Goal: Book appointment/travel/reservation

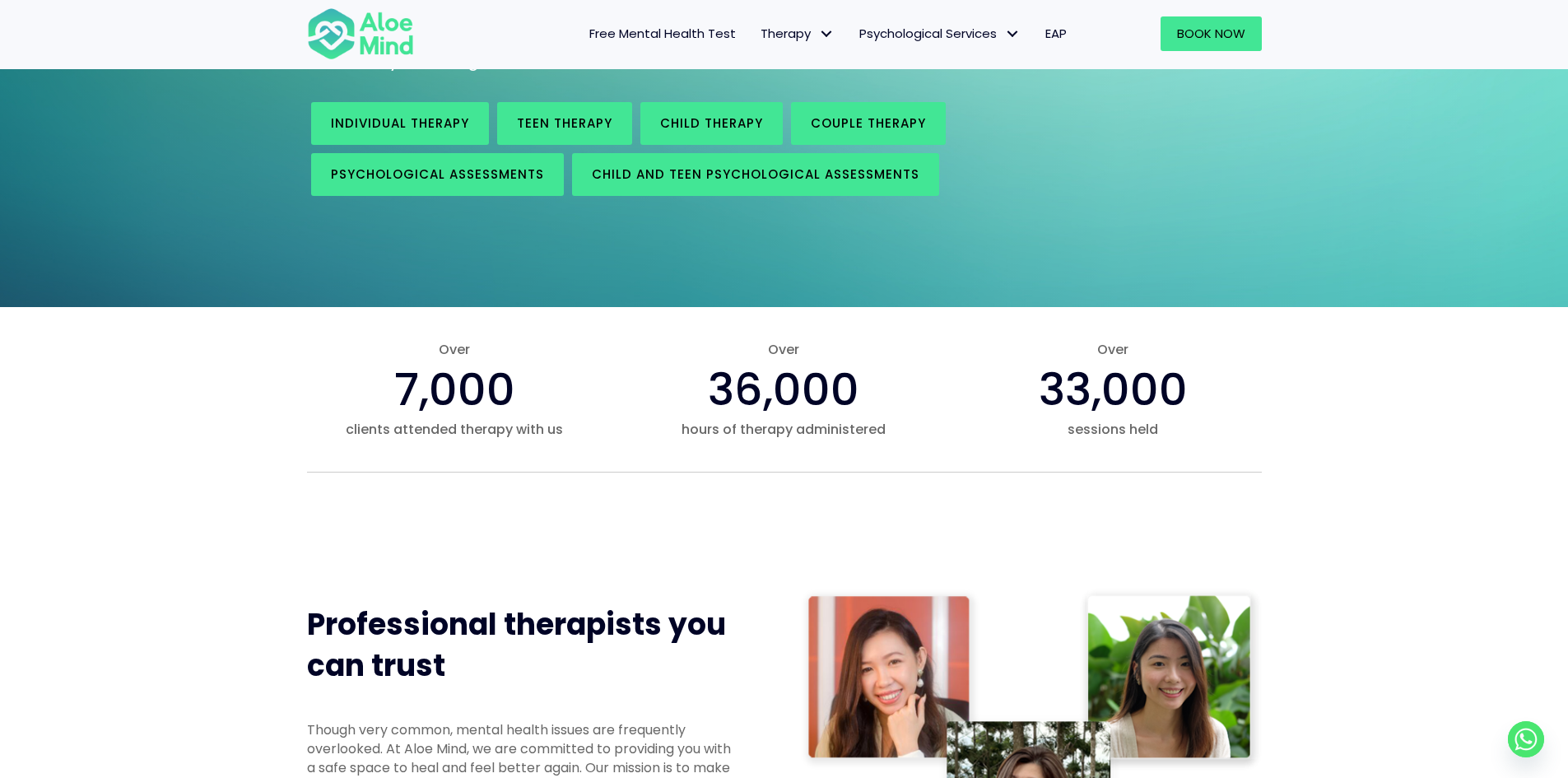
scroll to position [164, 0]
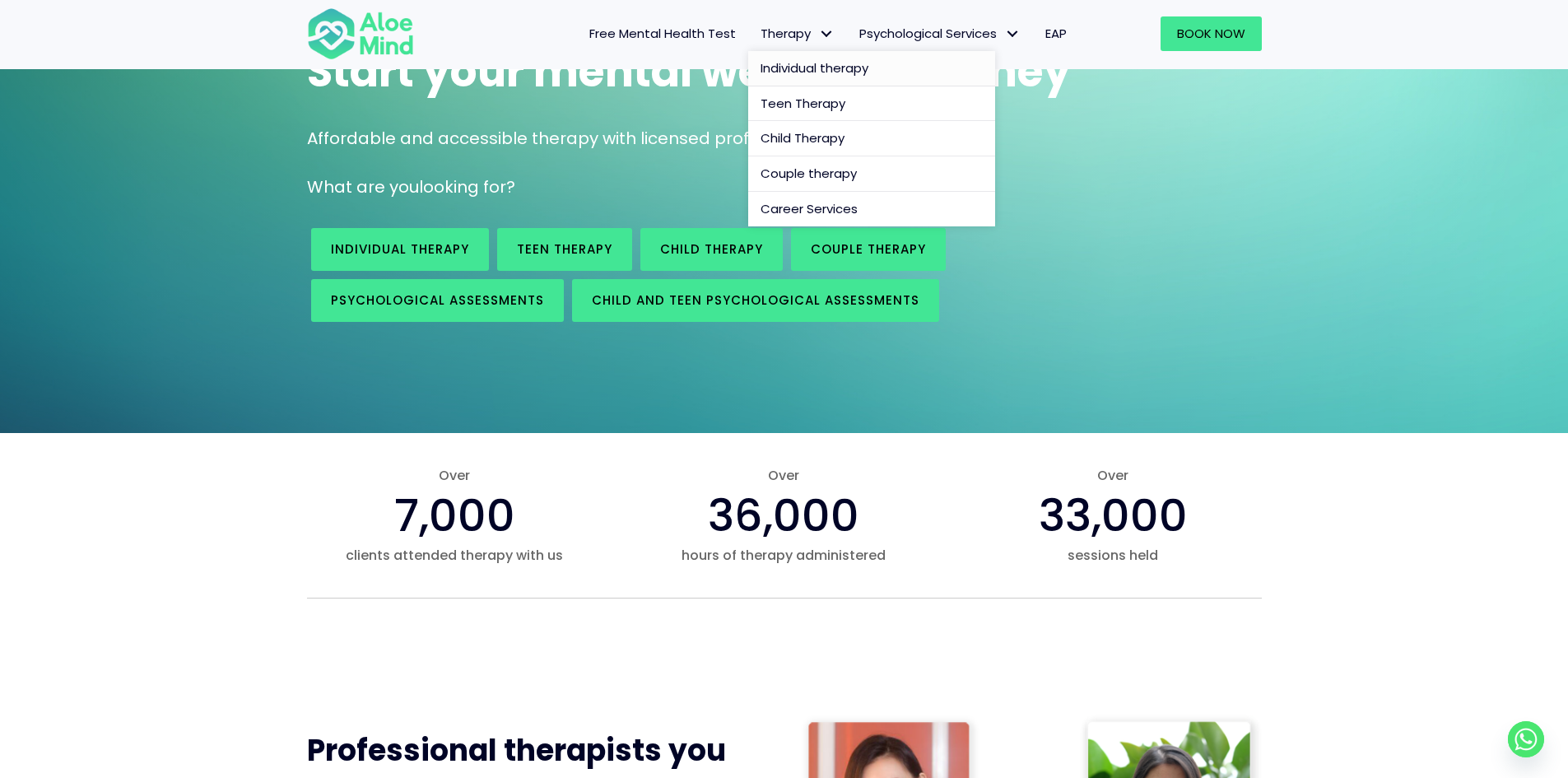
click at [834, 72] on span "Individual therapy" at bounding box center [814, 68] width 108 height 17
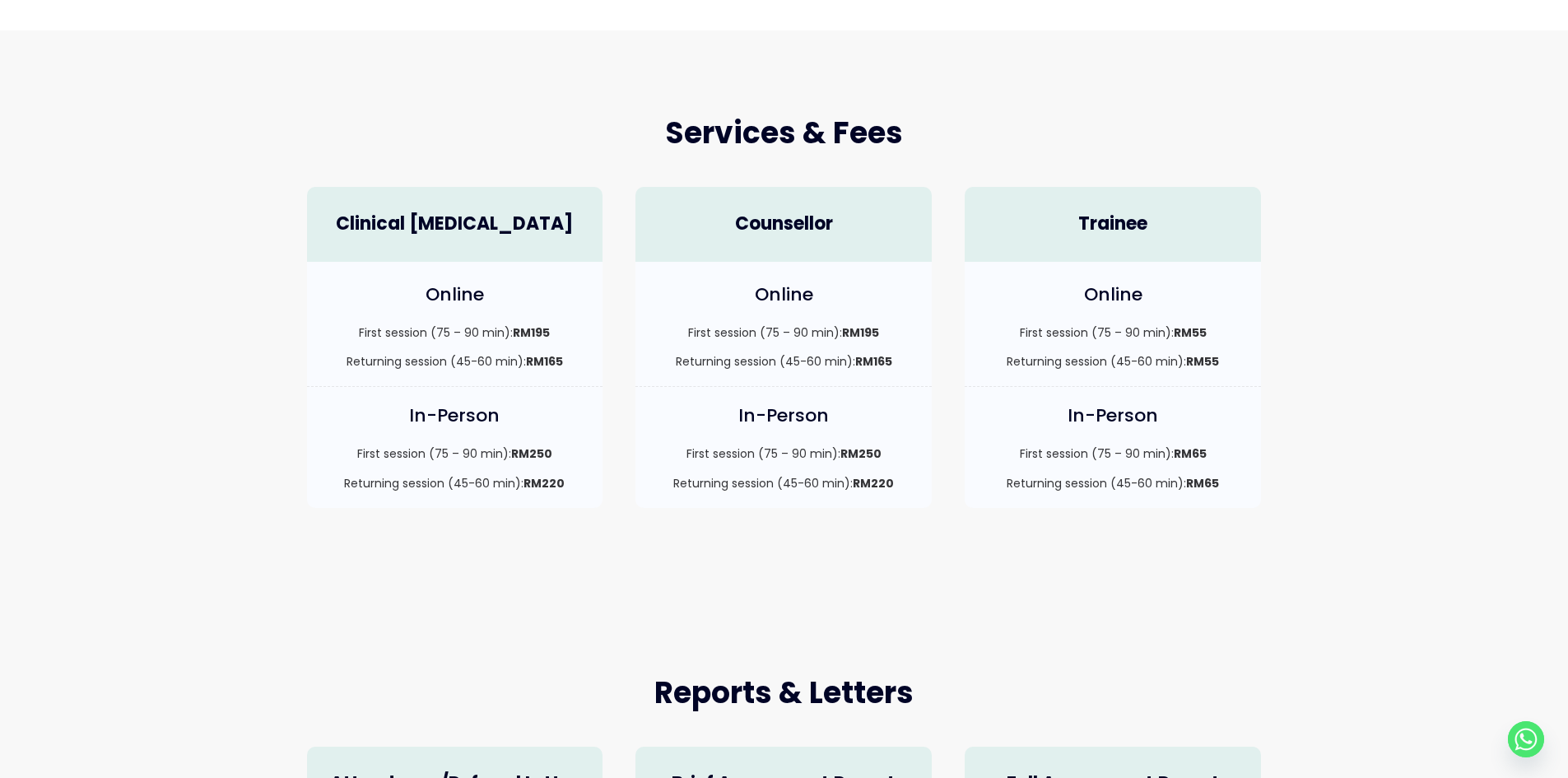
scroll to position [412, 0]
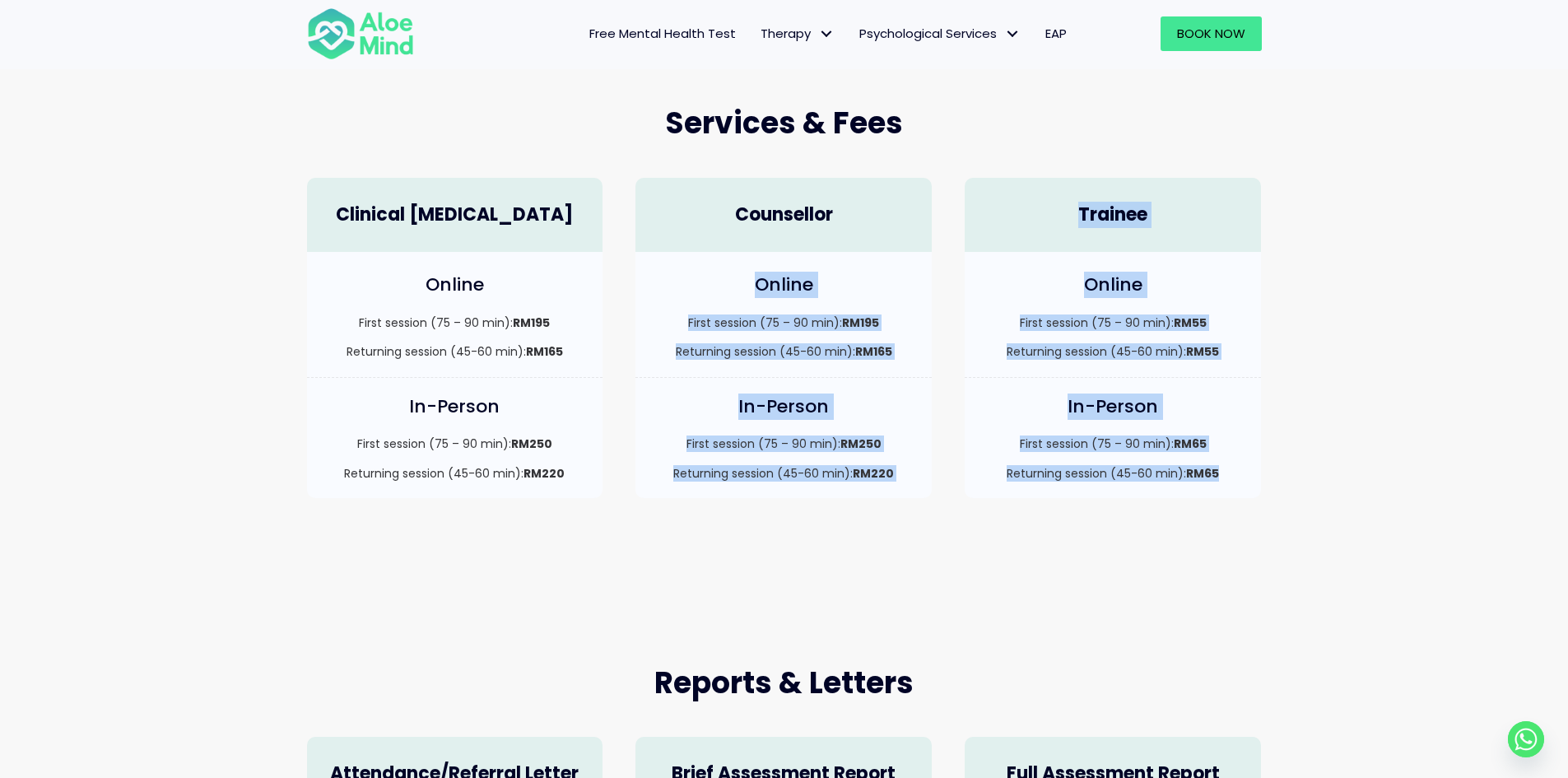
drag, startPoint x: 1111, startPoint y: 406, endPoint x: 1224, endPoint y: 473, distance: 131.4
click at [1224, 473] on div "Clinical Psychologist Online First session (75 – 90 min): RM195 Returning sessi…" at bounding box center [784, 339] width 988 height 354
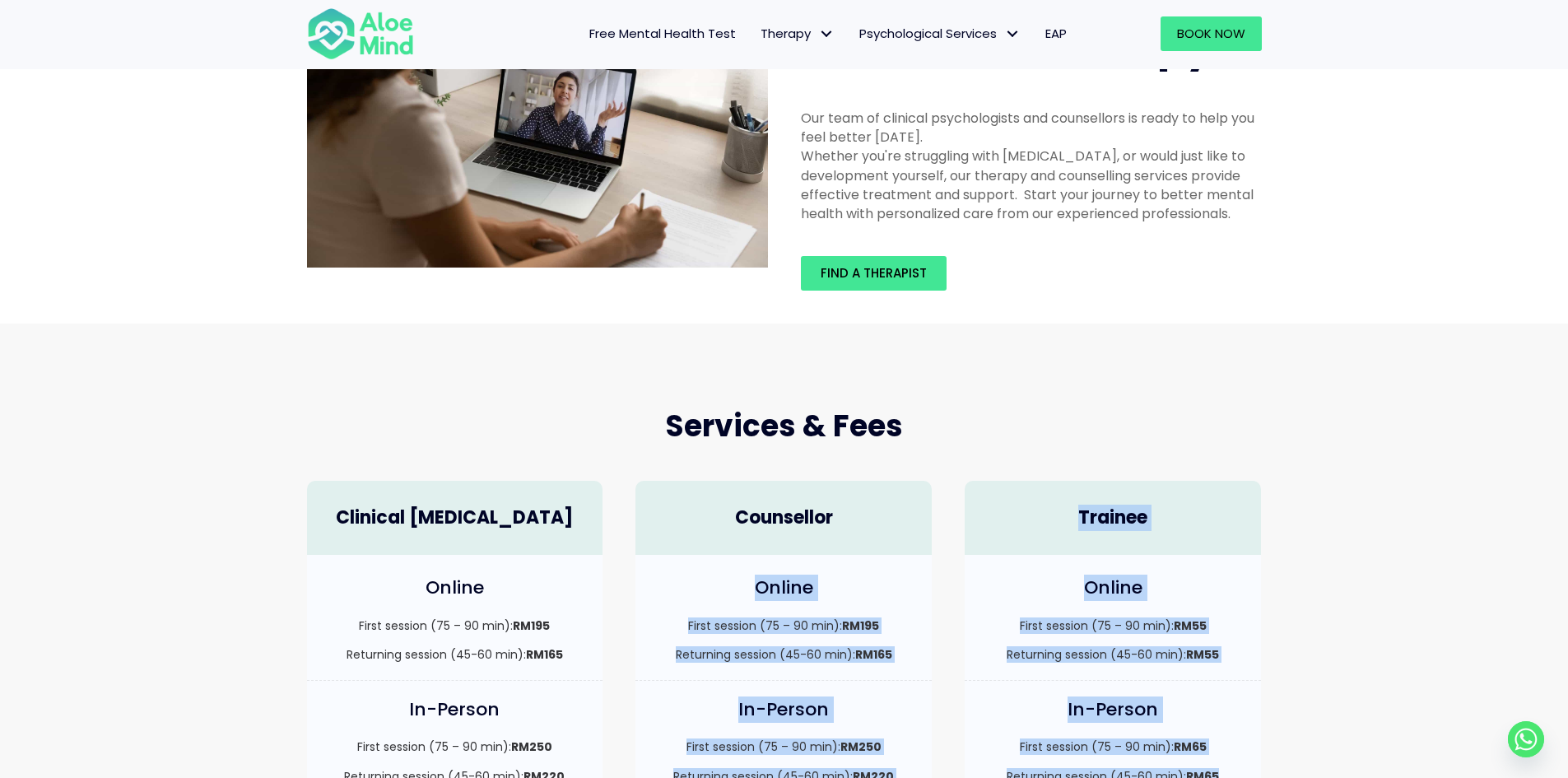
scroll to position [0, 0]
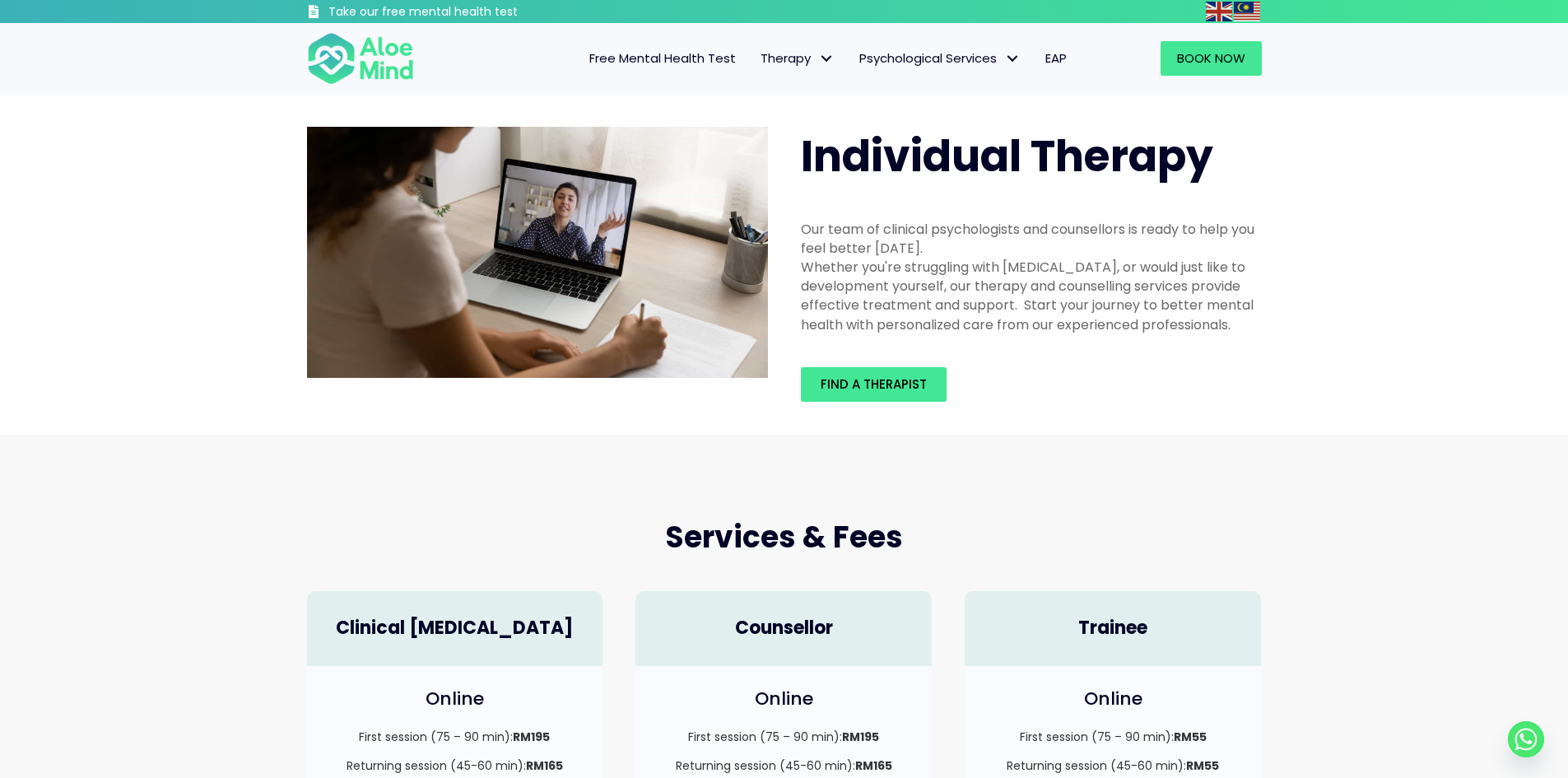
click at [897, 364] on div "Find a therapist" at bounding box center [1032, 385] width 494 height 67
click at [905, 389] on span "Find a therapist" at bounding box center [874, 384] width 106 height 17
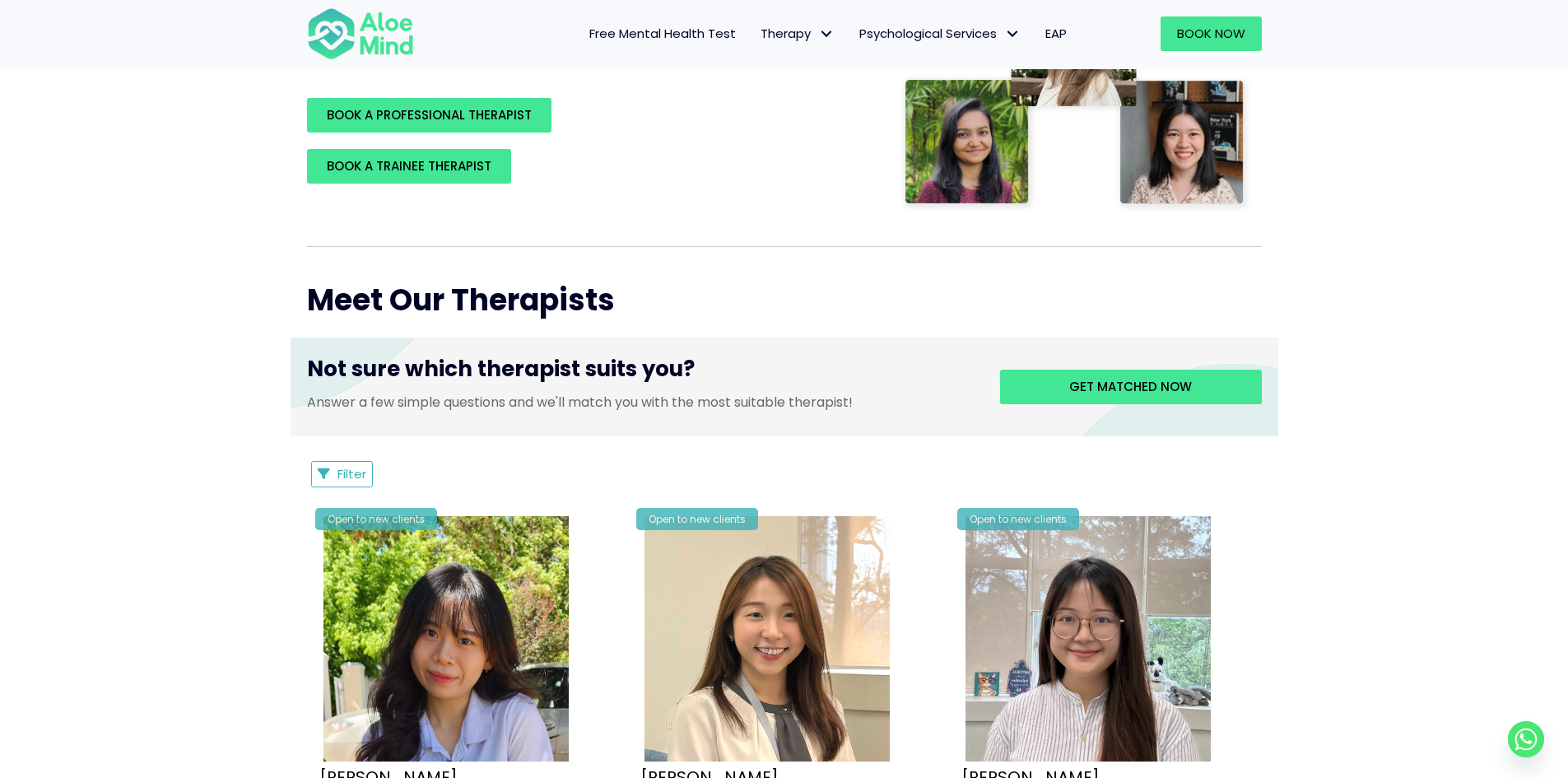
scroll to position [576, 0]
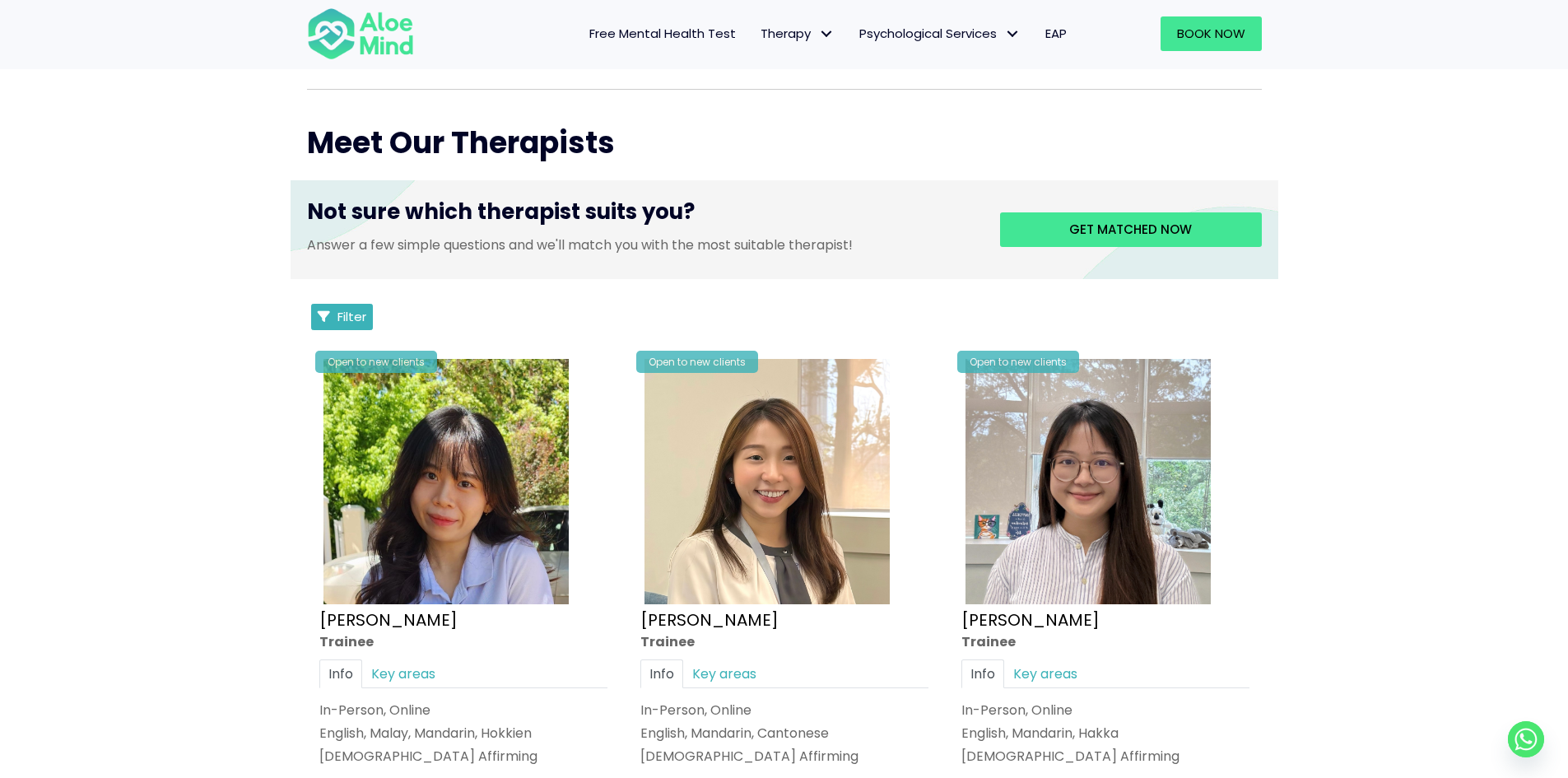
click at [339, 310] on span "Filter" at bounding box center [352, 316] width 29 height 17
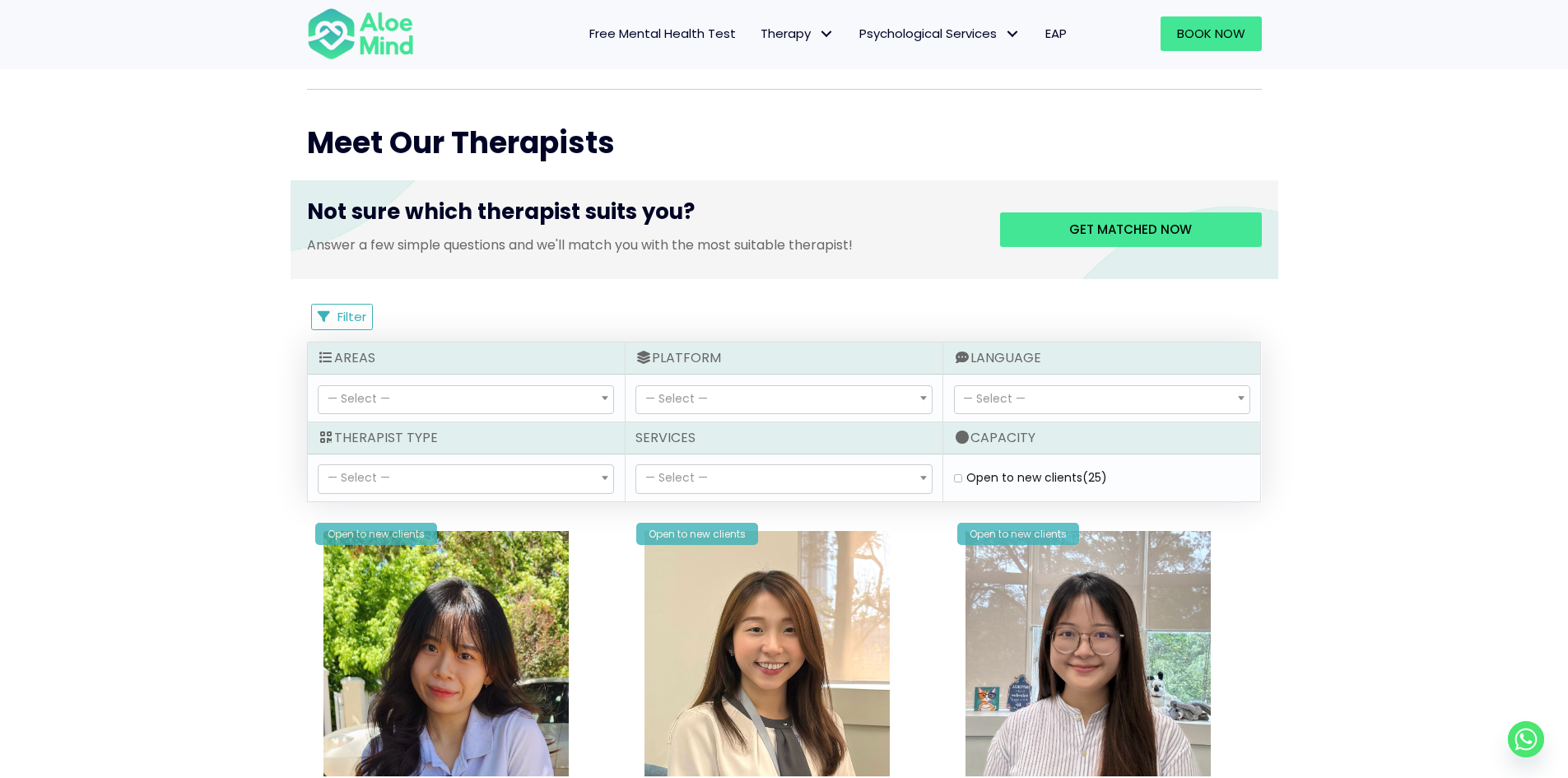
click at [731, 475] on span "— Select —" at bounding box center [784, 479] width 295 height 28
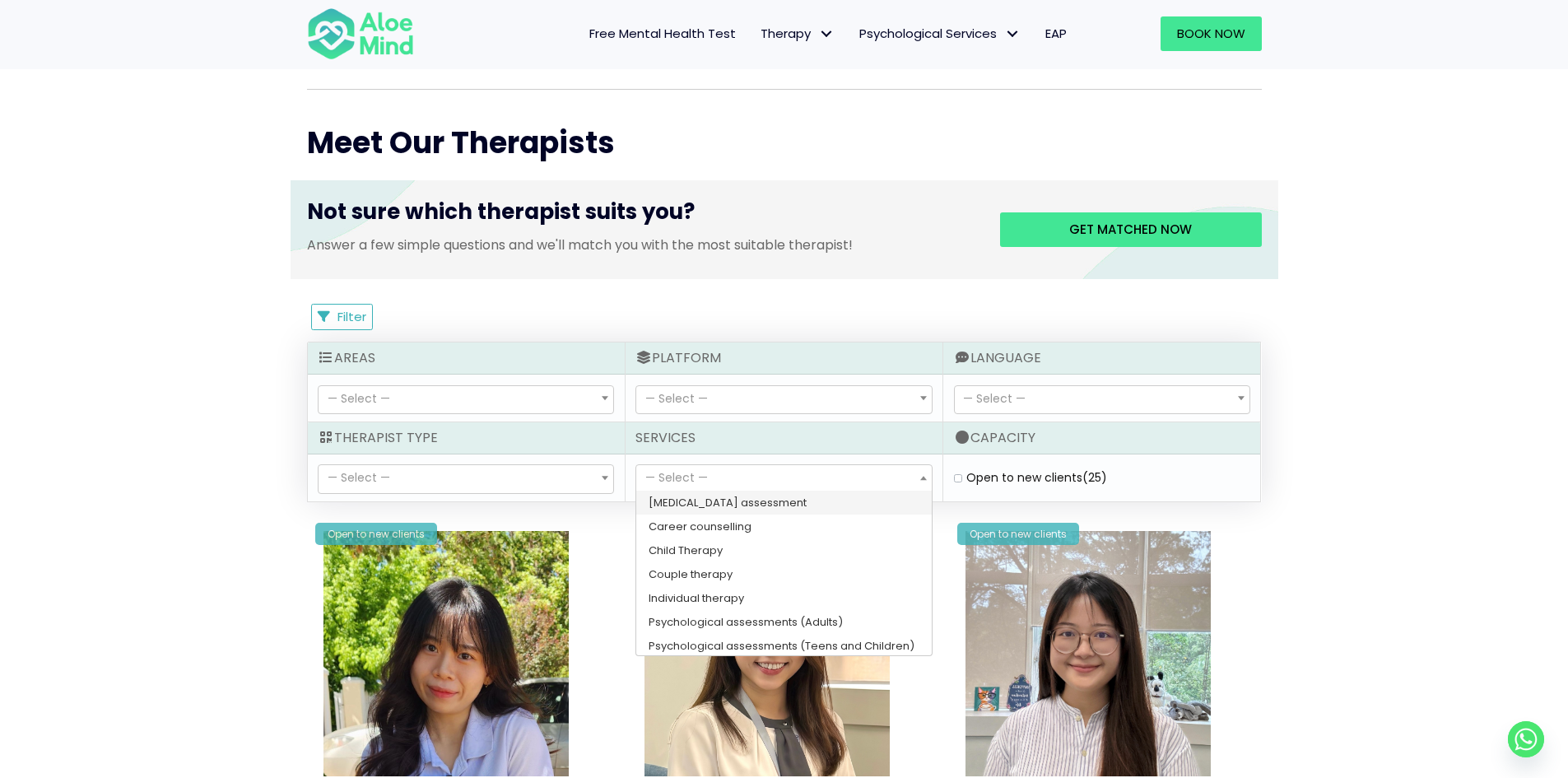
click at [731, 475] on span "— Select —" at bounding box center [784, 479] width 295 height 28
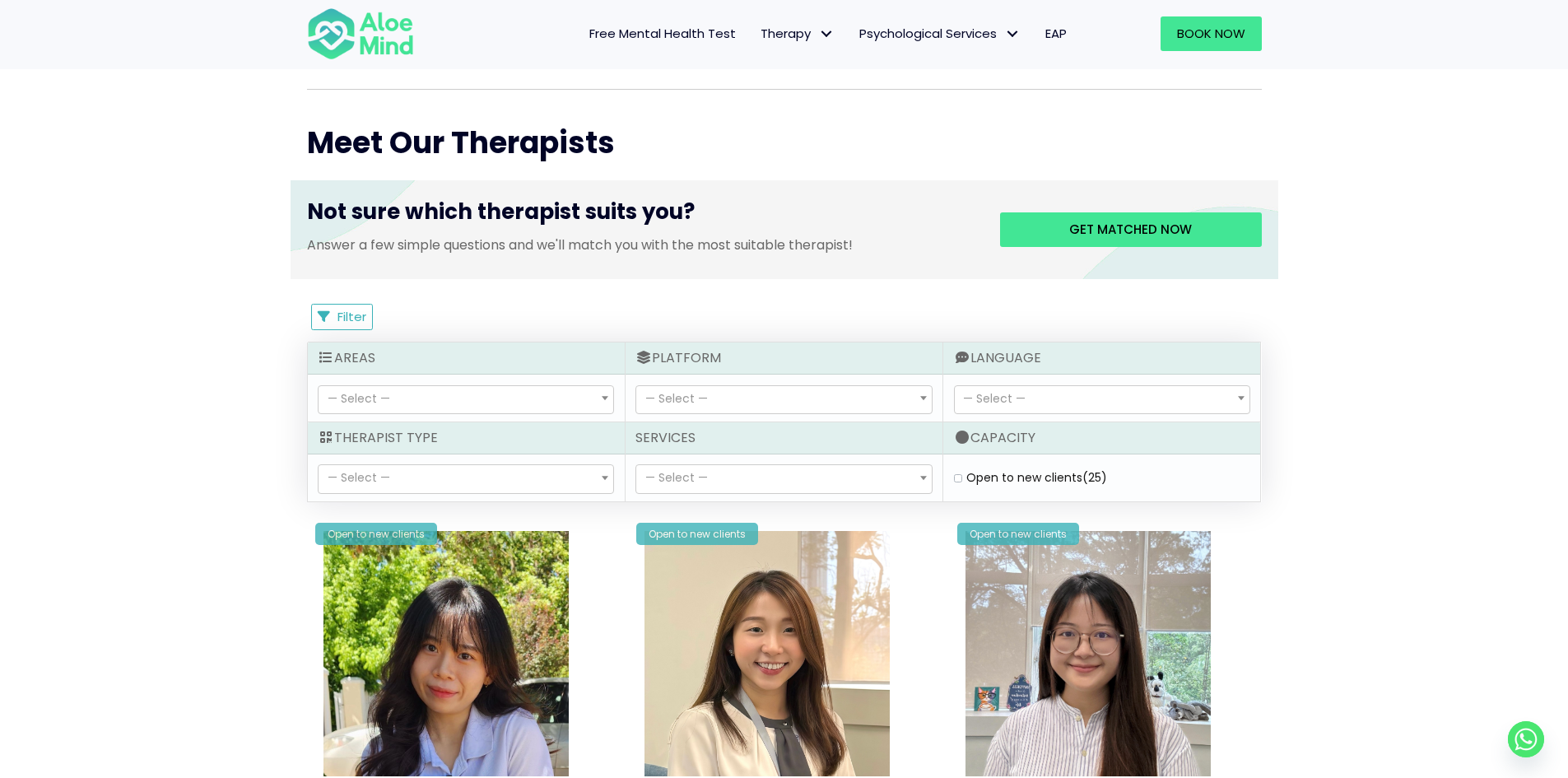
click at [577, 476] on span "— Select —" at bounding box center [465, 479] width 295 height 28
select select "80"
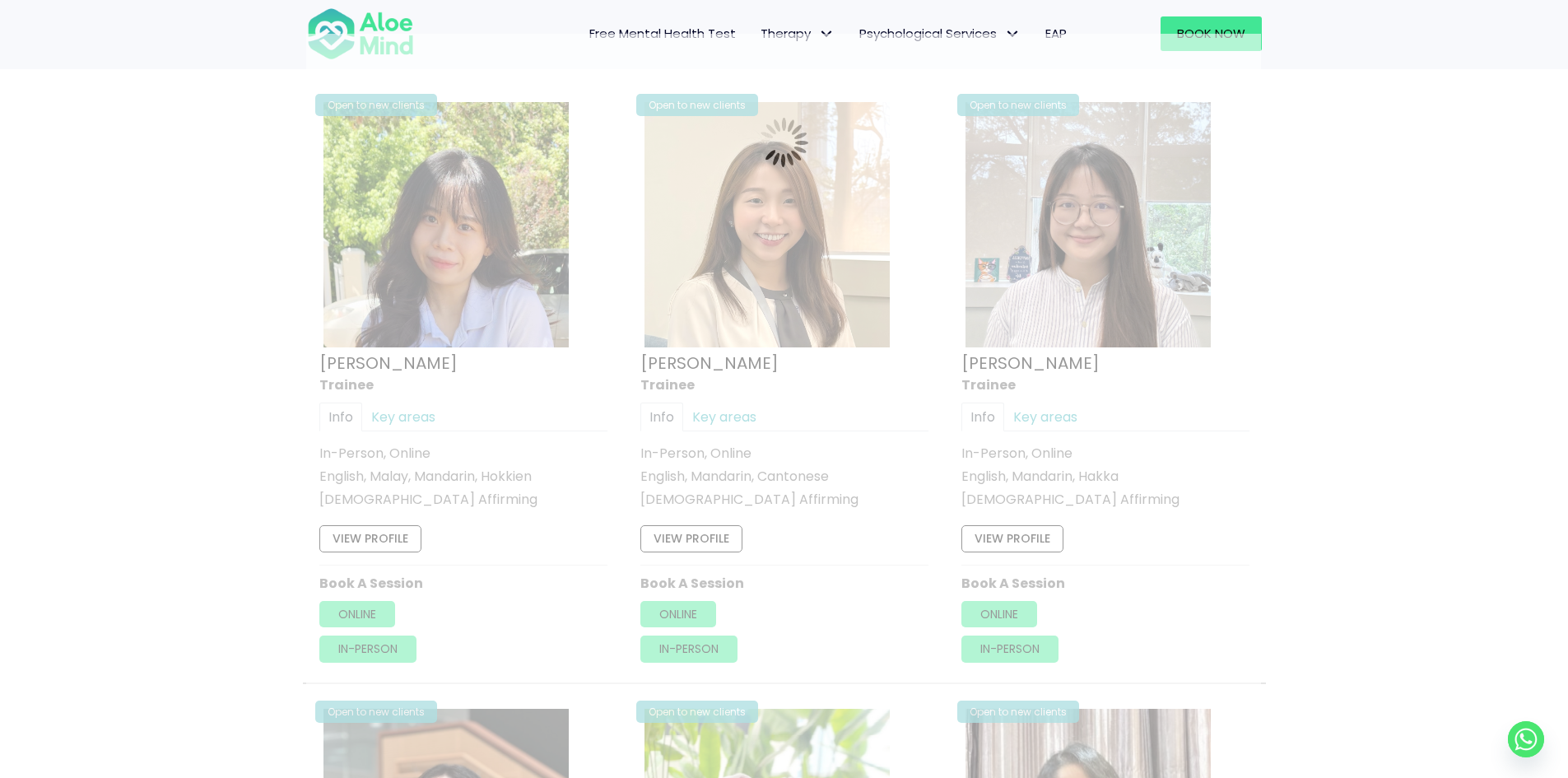
scroll to position [880, 0]
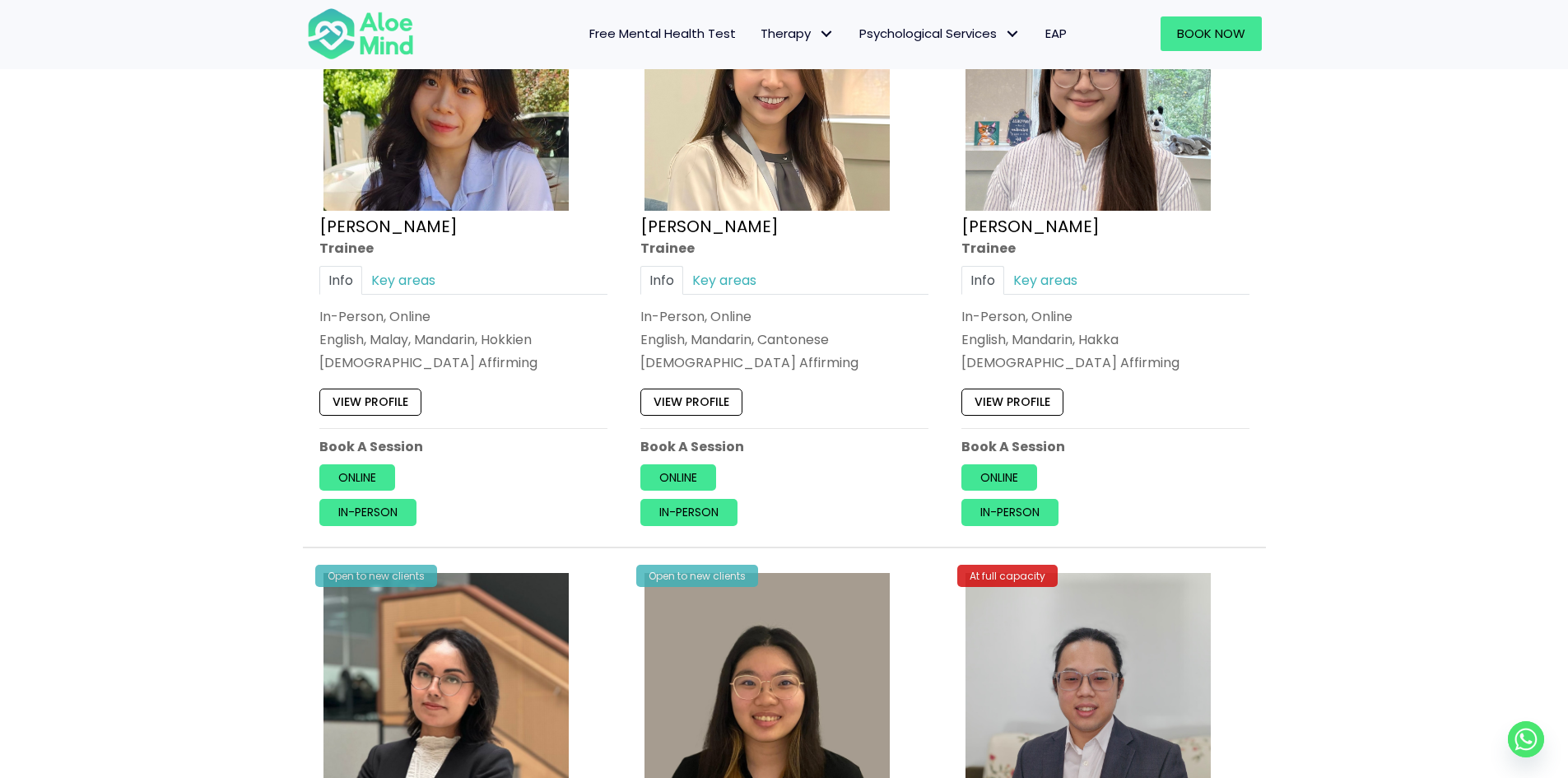
scroll to position [880, 0]
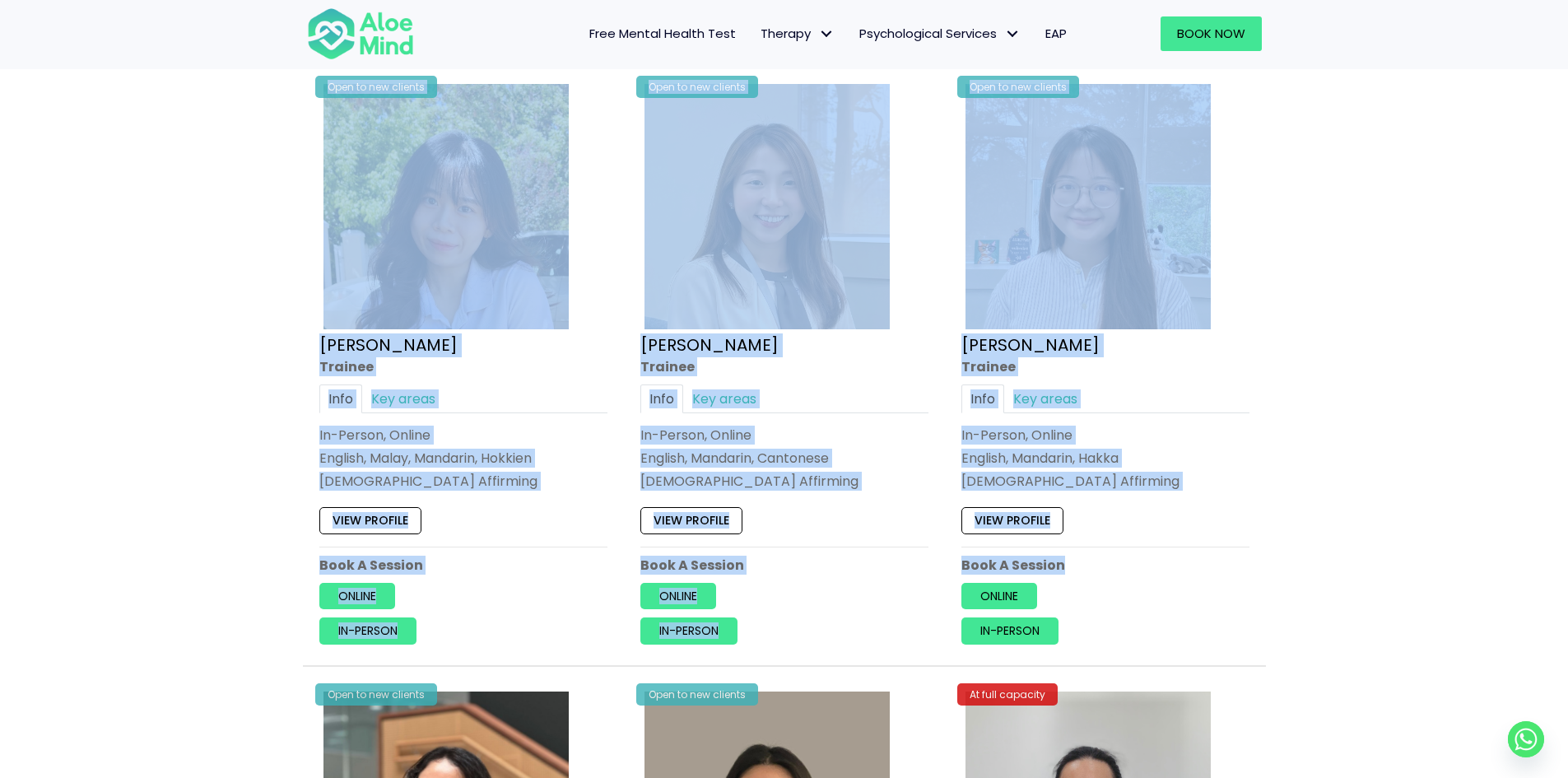
drag, startPoint x: 270, startPoint y: 303, endPoint x: 1309, endPoint y: 558, distance: 1069.8
click at [1309, 558] on div "Book a session Search Therapy with Licensed Professionals Discover professional…" at bounding box center [784, 588] width 1568 height 2753
click at [1413, 498] on div "Book a session Search Therapy with Licensed Professionals Discover professional…" at bounding box center [784, 588] width 1568 height 2753
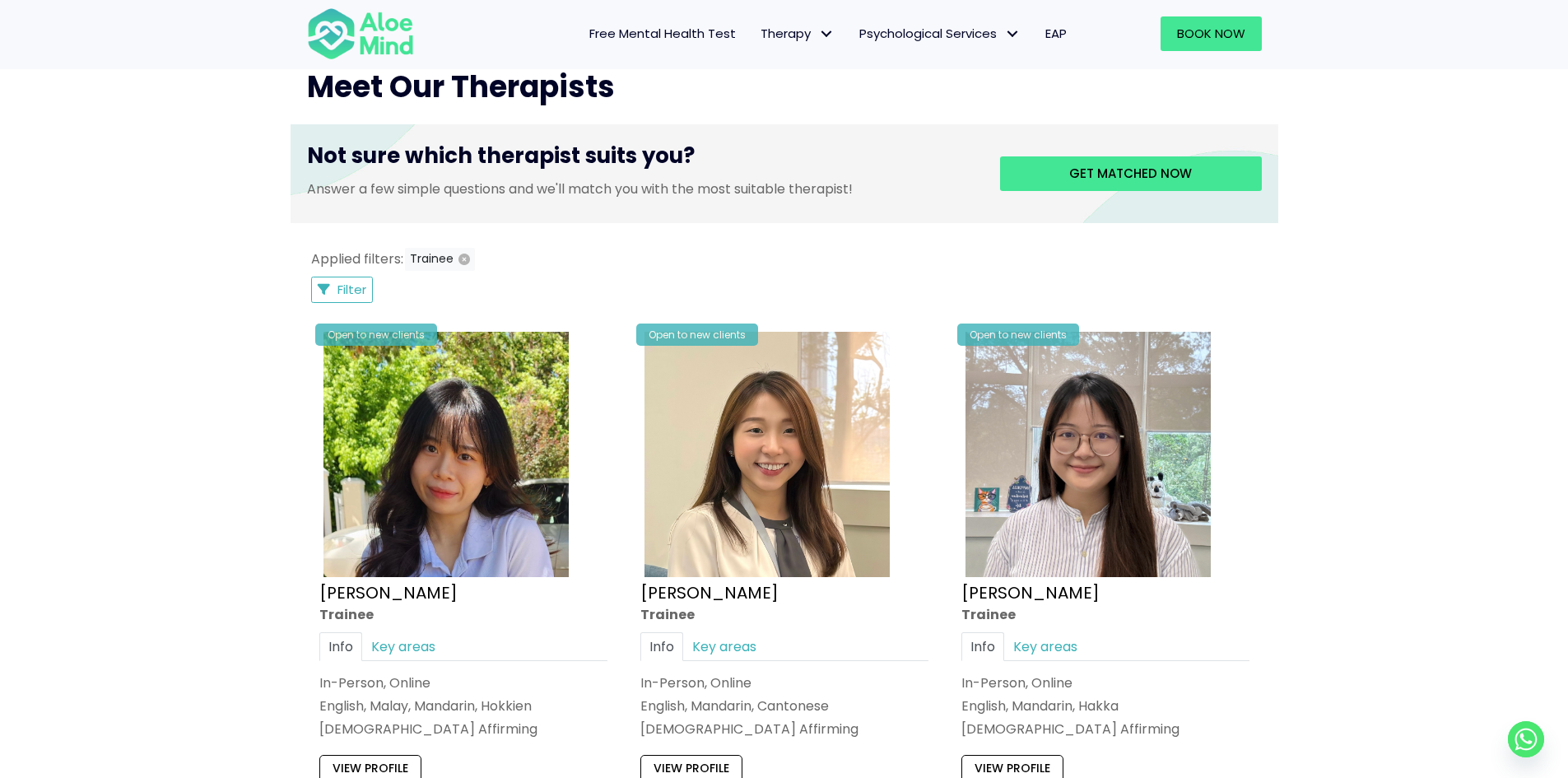
scroll to position [634, 0]
click at [363, 286] on span "Filter" at bounding box center [352, 289] width 29 height 17
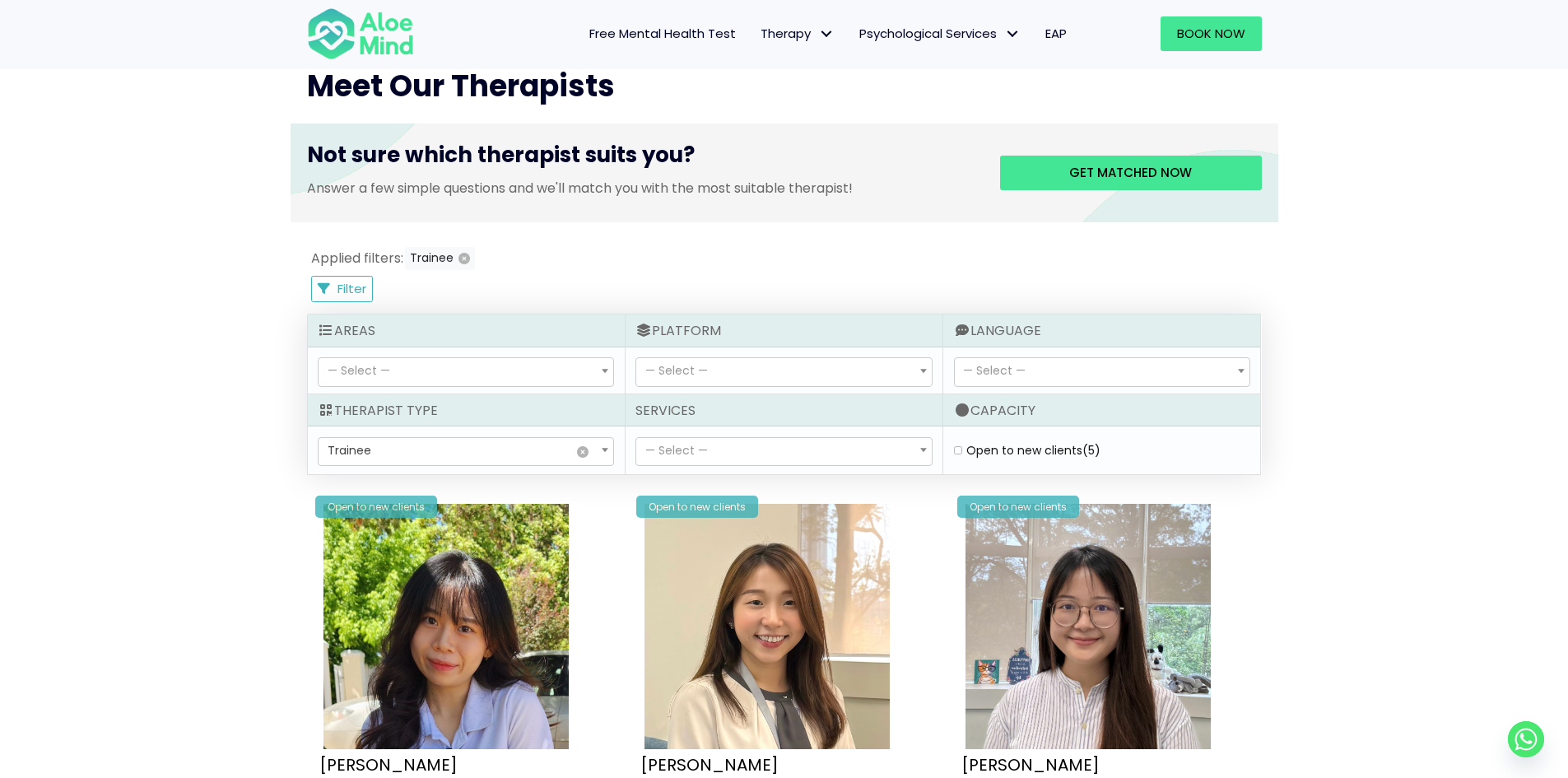
click at [424, 438] on span "× Trainee" at bounding box center [466, 452] width 296 height 30
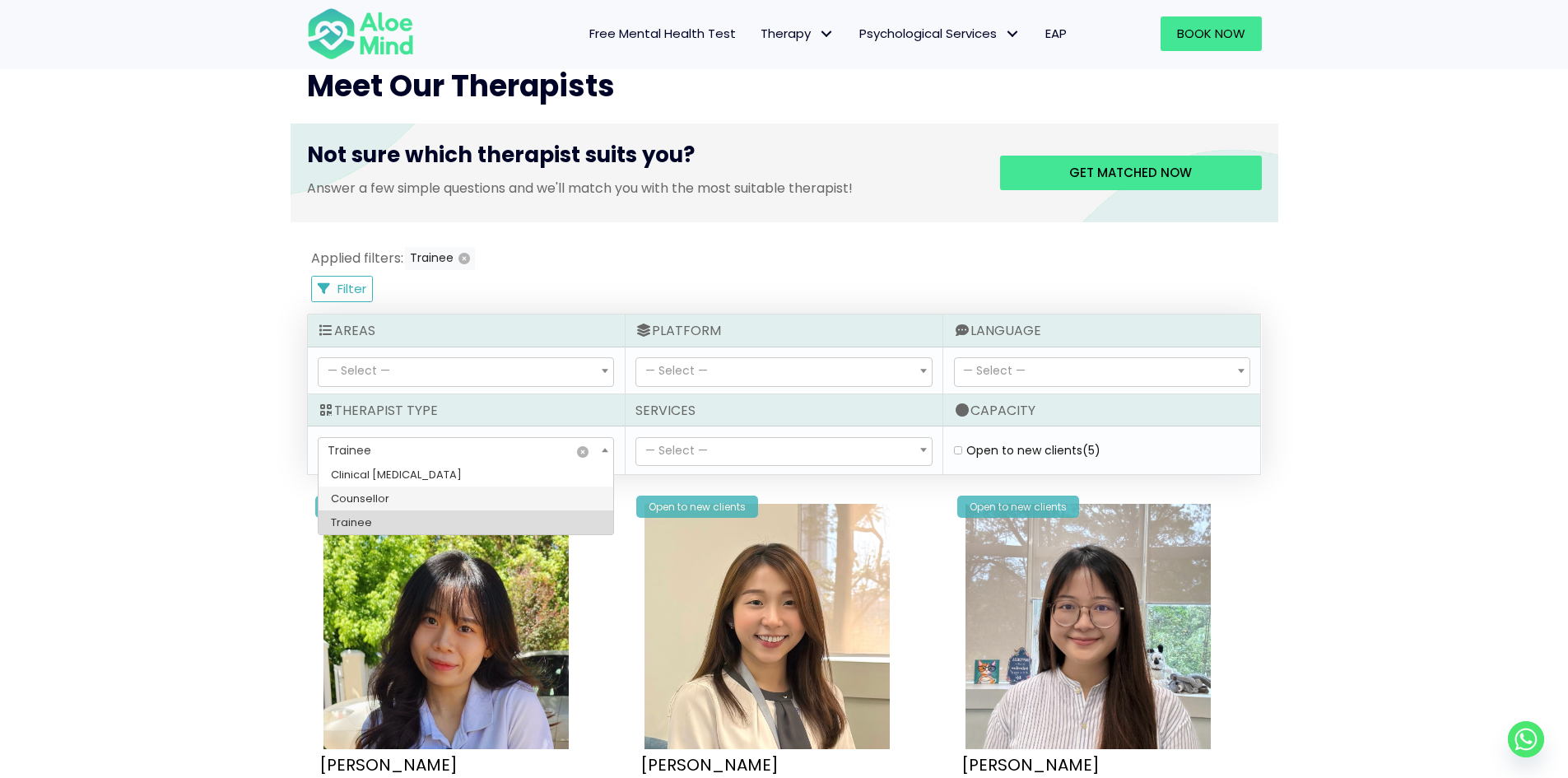
select select "36"
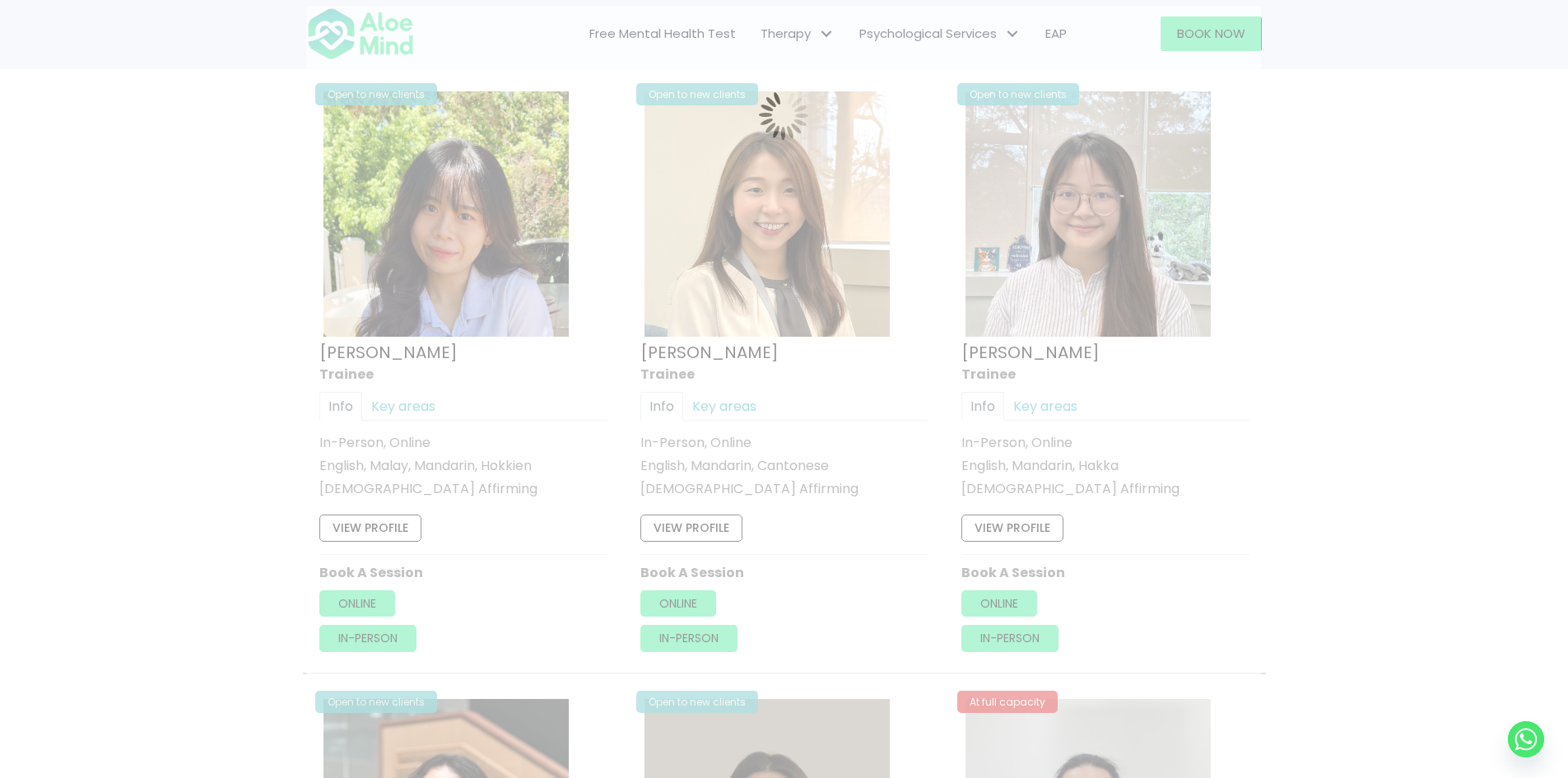
scroll to position [880, 0]
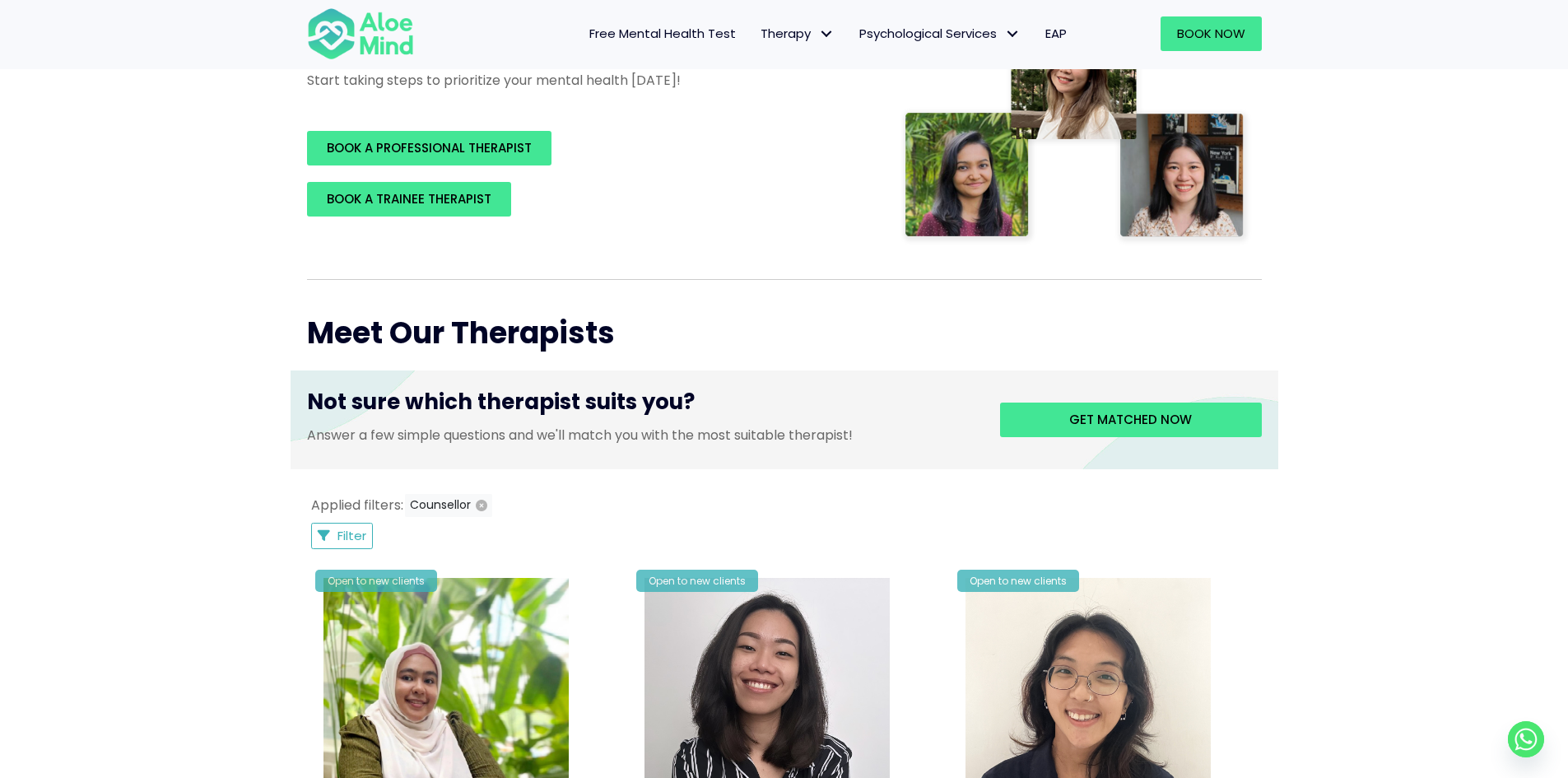
scroll to position [139, 0]
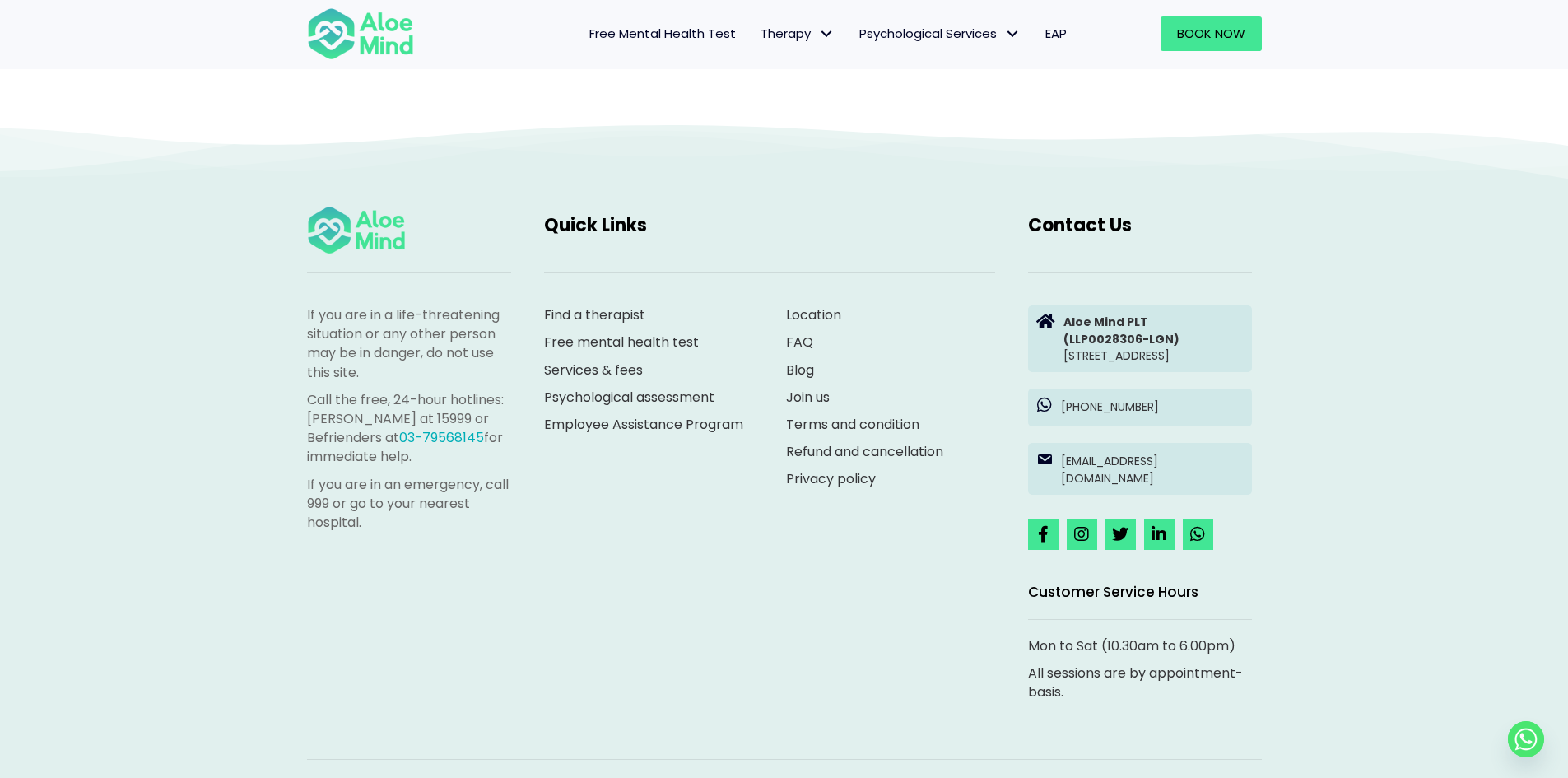
scroll to position [4529, 0]
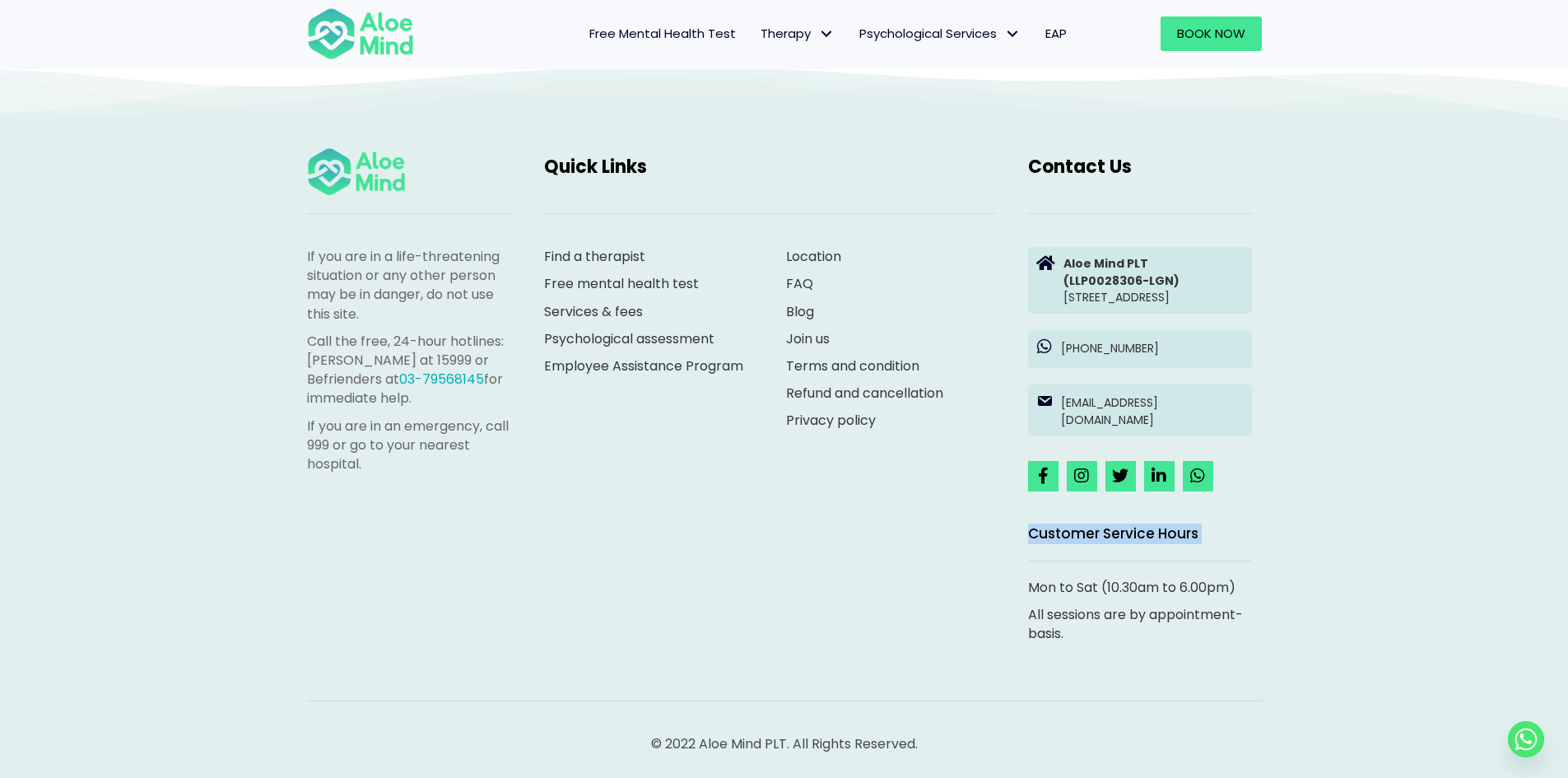
drag, startPoint x: 980, startPoint y: 544, endPoint x: 1013, endPoint y: 588, distance: 55.0
click at [1013, 588] on div "If you are in a life-threatening situation or any other person may be in danger…" at bounding box center [784, 398] width 988 height 538
click at [892, 525] on div "If you are in a life-threatening situation or any other person may be in danger…" at bounding box center [784, 398] width 988 height 538
click at [1223, 31] on span "Book Now" at bounding box center [1211, 34] width 68 height 17
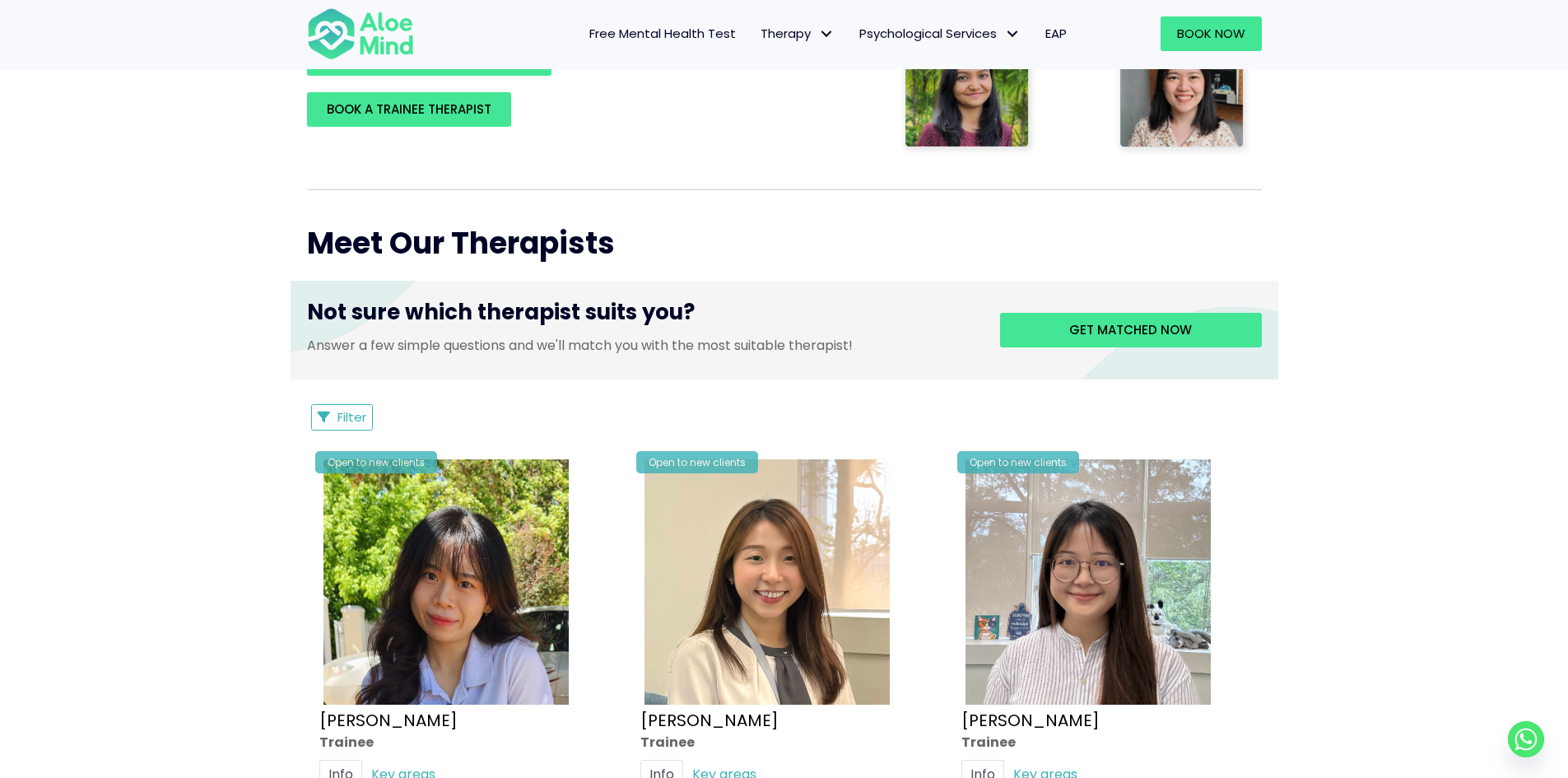
scroll to position [247, 0]
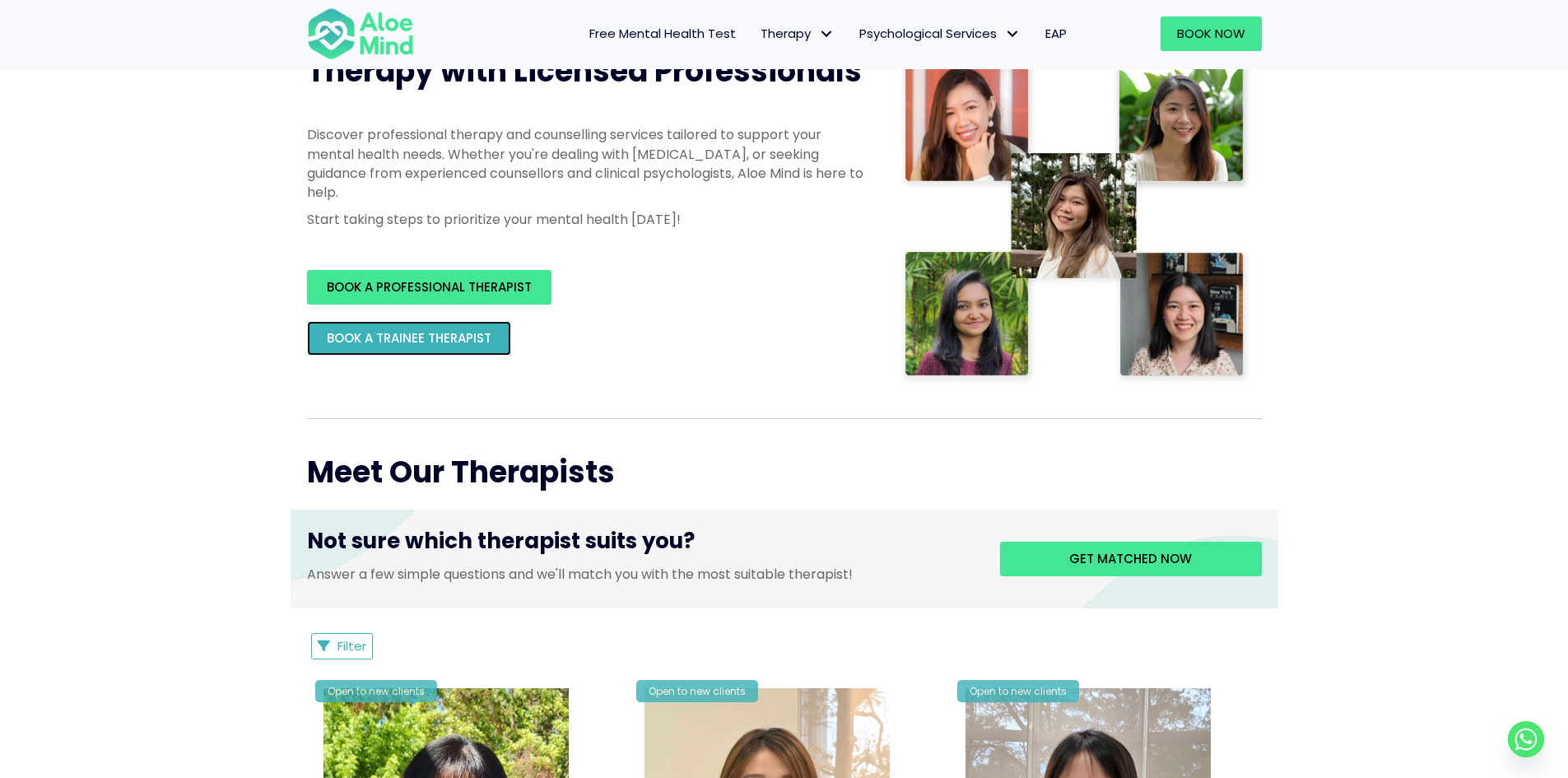
click at [467, 349] on link "BOOK A TRAINEE THERAPIST" at bounding box center [409, 339] width 204 height 35
